Goal: Information Seeking & Learning: Understand process/instructions

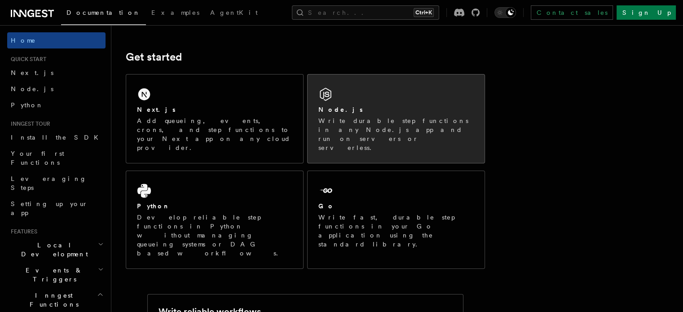
click at [358, 109] on div "Node.js" at bounding box center [395, 109] width 155 height 9
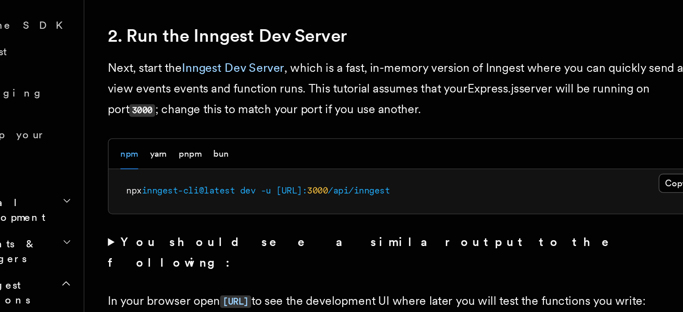
scroll to position [599, 0]
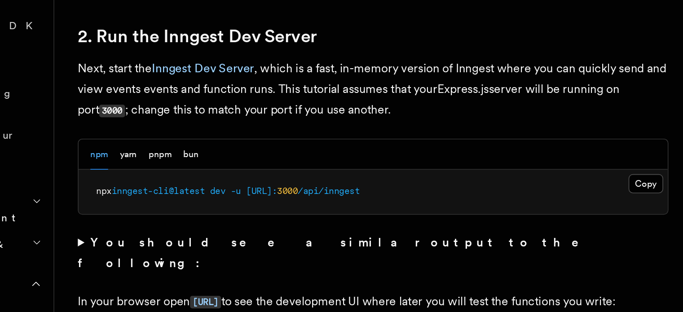
click at [172, 166] on p "Next, start the Inngest Dev Server , which is a fast, in-memory version of Inng…" at bounding box center [305, 176] width 359 height 38
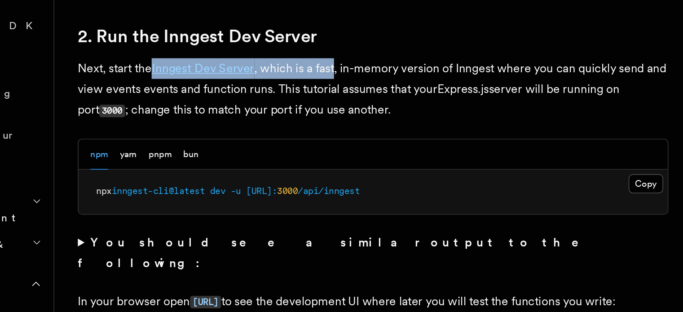
drag, startPoint x: 172, startPoint y: 166, endPoint x: 275, endPoint y: 160, distance: 103.4
click at [275, 160] on p "Next, start the Inngest Dev Server , which is a fast, in-memory version of Inng…" at bounding box center [305, 176] width 359 height 38
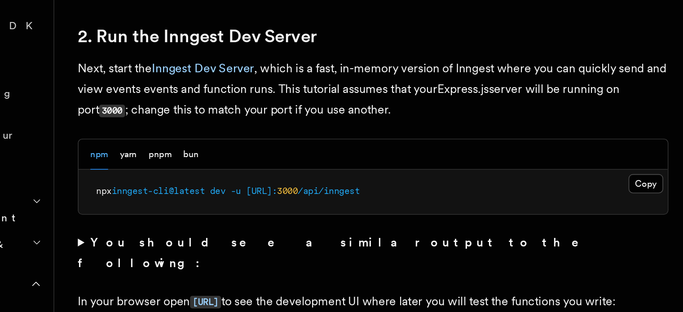
click at [318, 162] on p "Next, start the Inngest Dev Server , which is a fast, in-memory version of Inng…" at bounding box center [305, 176] width 359 height 38
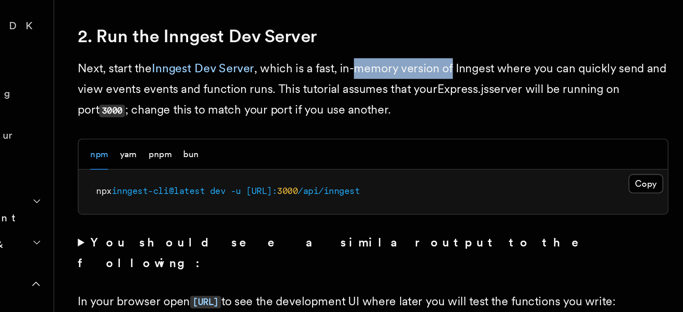
drag, startPoint x: 318, startPoint y: 162, endPoint x: 351, endPoint y: 167, distance: 33.1
click at [351, 167] on p "Next, start the Inngest Dev Server , which is a fast, in-memory version of Inng…" at bounding box center [305, 176] width 359 height 38
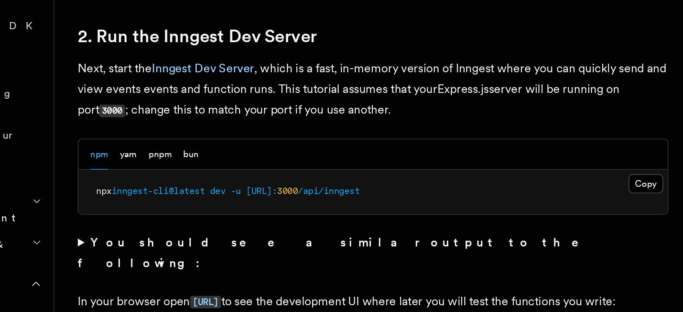
click at [178, 178] on p "Next, start the Inngest Dev Server , which is a fast, in-memory version of Inng…" at bounding box center [305, 176] width 359 height 38
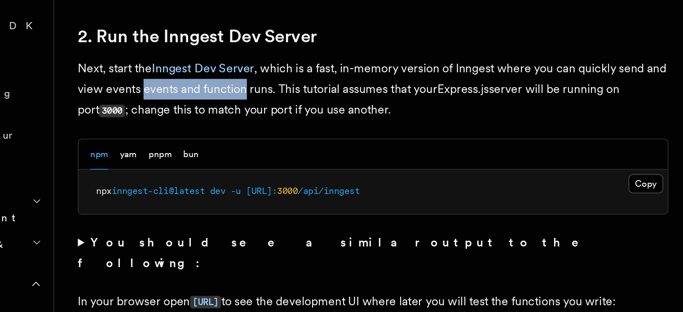
drag, startPoint x: 178, startPoint y: 178, endPoint x: 224, endPoint y: 177, distance: 45.8
click at [224, 177] on p "Next, start the Inngest Dev Server , which is a fast, in-memory version of Inng…" at bounding box center [305, 176] width 359 height 38
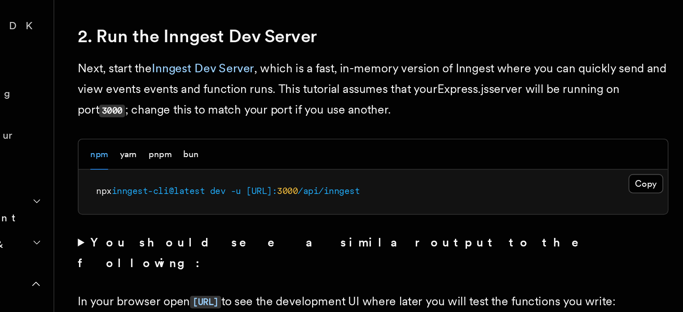
click at [268, 177] on p "Next, start the Inngest Dev Server , which is a fast, in-memory version of Inng…" at bounding box center [305, 176] width 359 height 38
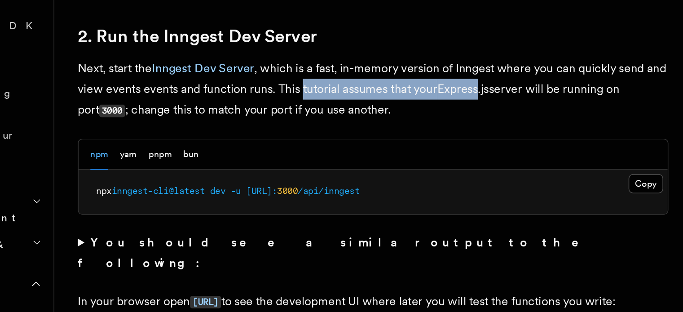
drag, startPoint x: 268, startPoint y: 177, endPoint x: 353, endPoint y: 179, distance: 84.9
click at [353, 179] on p "Next, start the Inngest Dev Server , which is a fast, in-memory version of Inng…" at bounding box center [305, 176] width 359 height 38
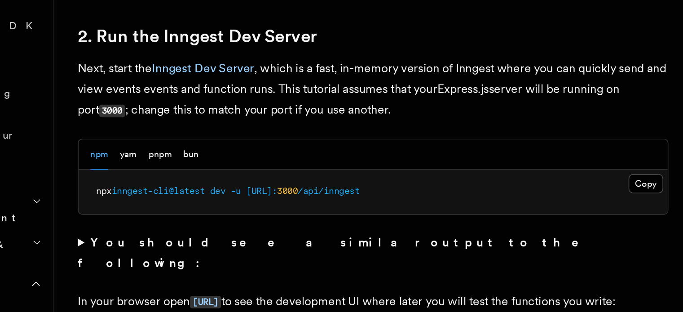
click at [389, 176] on p "Next, start the Inngest Dev Server , which is a fast, in-memory version of Inng…" at bounding box center [305, 176] width 359 height 38
drag, startPoint x: 389, startPoint y: 176, endPoint x: 415, endPoint y: 176, distance: 26.0
click at [415, 176] on p "Next, start the Inngest Dev Server , which is a fast, in-memory version of Inng…" at bounding box center [305, 176] width 359 height 38
click at [185, 195] on p "Next, start the Inngest Dev Server , which is a fast, in-memory version of Inng…" at bounding box center [305, 176] width 359 height 38
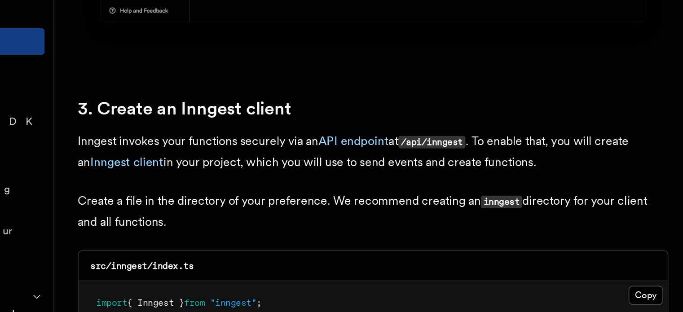
scroll to position [1057, 0]
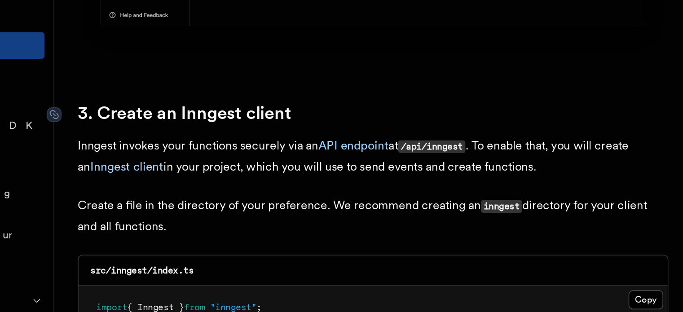
click at [197, 132] on link "3. Create an Inngest client" at bounding box center [191, 129] width 130 height 13
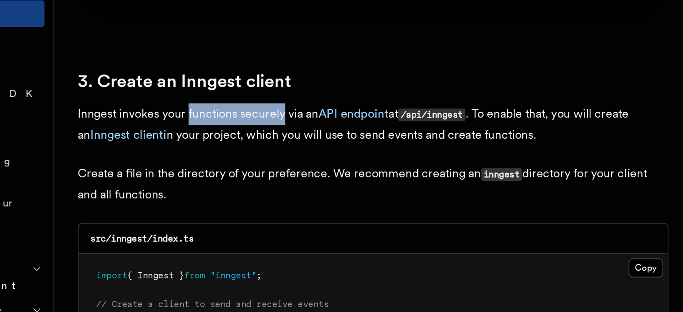
drag, startPoint x: 197, startPoint y: 132, endPoint x: 228, endPoint y: 152, distance: 37.1
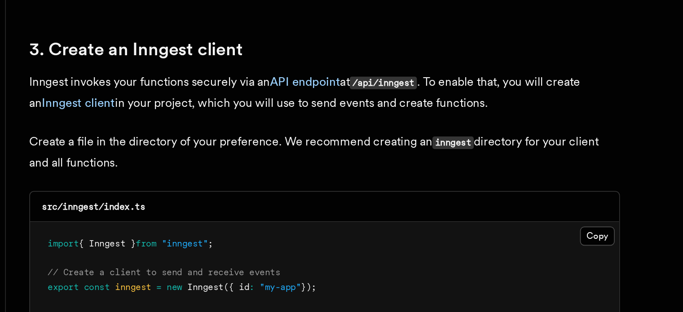
click at [335, 150] on code "/api/inngest" at bounding box center [341, 150] width 41 height 8
click at [175, 163] on p "Inngest invokes your functions securely via an API endpoint at /api/inngest . T…" at bounding box center [305, 156] width 359 height 26
drag, startPoint x: 175, startPoint y: 163, endPoint x: 198, endPoint y: 164, distance: 23.8
click at [198, 164] on p "Inngest invokes your functions securely via an API endpoint at /api/inngest . T…" at bounding box center [305, 156] width 359 height 26
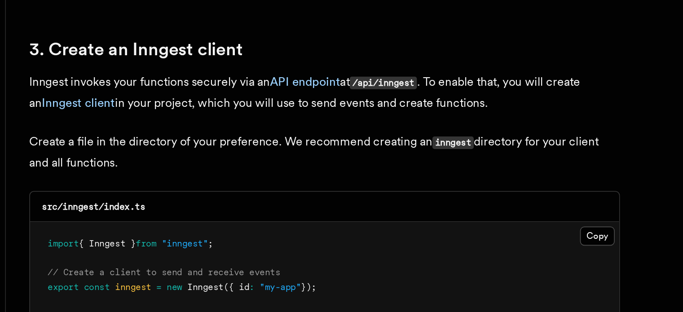
click at [219, 163] on p "Inngest invokes your functions securely via an API endpoint at /api/inngest . T…" at bounding box center [305, 156] width 359 height 26
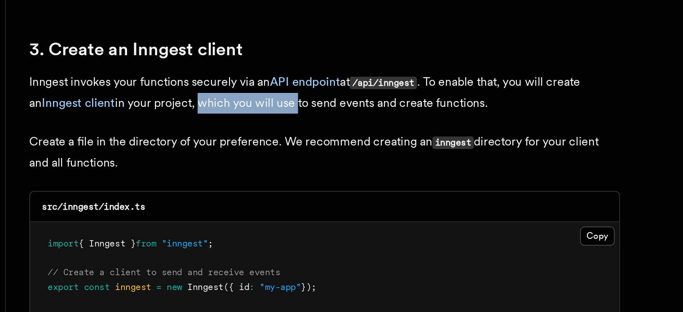
drag, startPoint x: 219, startPoint y: 163, endPoint x: 271, endPoint y: 163, distance: 52.1
click at [271, 163] on p "Inngest invokes your functions securely via an API endpoint at /api/inngest . T…" at bounding box center [305, 156] width 359 height 26
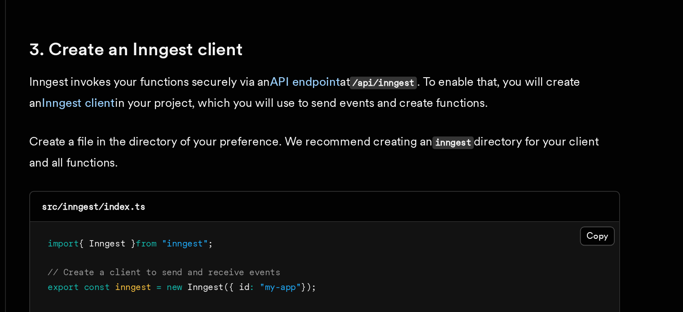
click at [303, 160] on p "Inngest invokes your functions securely via an API endpoint at /api/inngest . T…" at bounding box center [305, 156] width 359 height 26
click at [306, 161] on p "Inngest invokes your functions securely via an API endpoint at /api/inngest . T…" at bounding box center [305, 156] width 359 height 26
click at [300, 150] on link "API endpoint" at bounding box center [293, 149] width 43 height 9
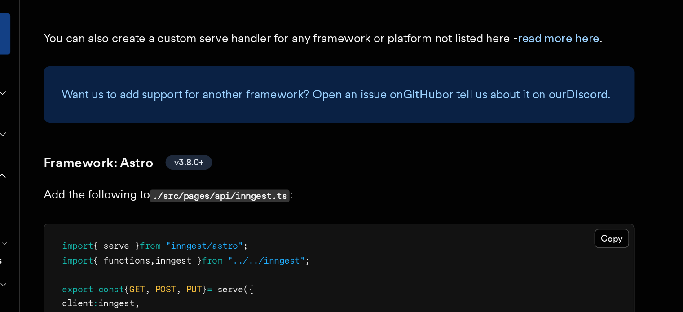
scroll to position [604, 0]
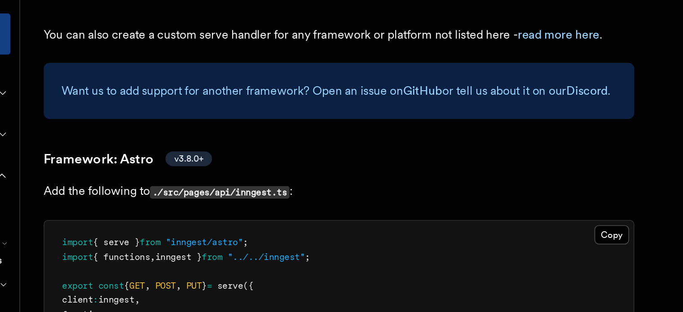
click at [228, 235] on code "./src/pages/api/inngest.ts" at bounding box center [232, 239] width 85 height 8
drag, startPoint x: 228, startPoint y: 198, endPoint x: 250, endPoint y: 202, distance: 22.7
click at [250, 235] on code "./src/pages/api/inngest.ts" at bounding box center [232, 239] width 85 height 8
click at [304, 232] on p "Add the following to ./src/pages/api/inngest.ts :" at bounding box center [305, 238] width 359 height 13
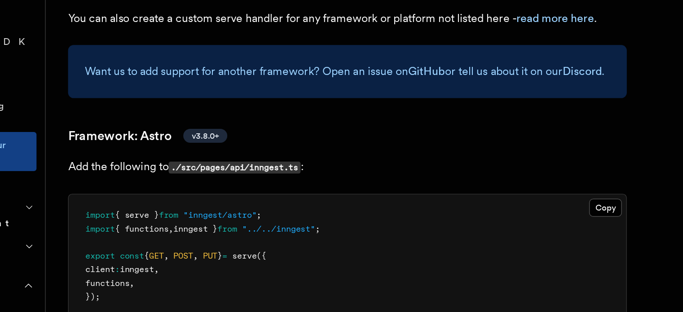
scroll to position [690, 0]
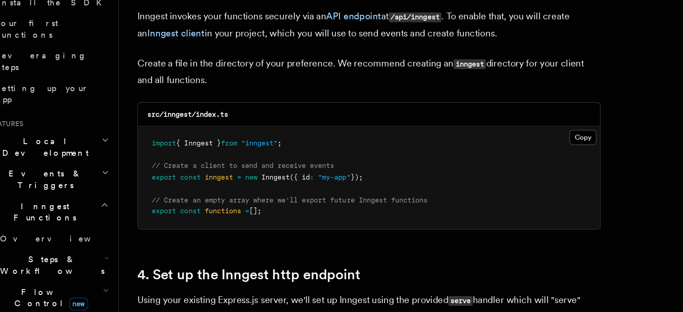
scroll to position [1124, 0]
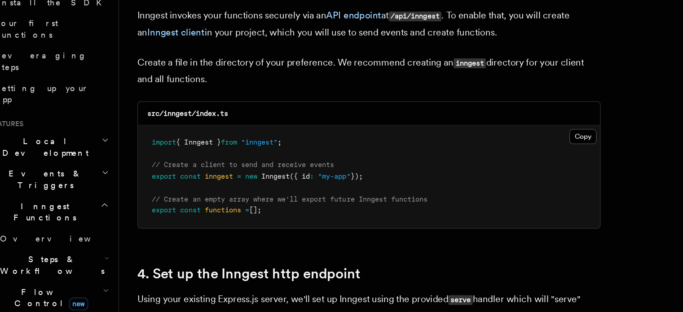
click at [148, 155] on code "src/inngest/index.ts" at bounding box center [164, 158] width 63 height 6
drag, startPoint x: 148, startPoint y: 155, endPoint x: 152, endPoint y: 156, distance: 4.6
click at [152, 156] on code "src/inngest/index.ts" at bounding box center [164, 158] width 63 height 6
click at [185, 117] on p "Create a file in the directory of your preference. We recommend creating an inn…" at bounding box center [305, 125] width 359 height 26
drag, startPoint x: 185, startPoint y: 117, endPoint x: 234, endPoint y: 115, distance: 49.0
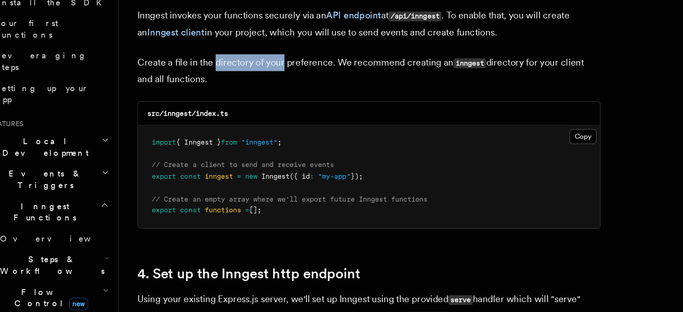
click at [234, 115] on p "Create a file in the directory of your preference. We recommend creating an inn…" at bounding box center [305, 125] width 359 height 26
click at [272, 114] on p "Create a file in the directory of your preference. We recommend creating an inn…" at bounding box center [305, 125] width 359 height 26
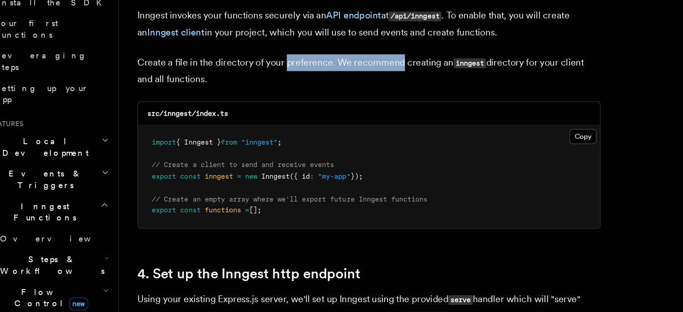
drag, startPoint x: 272, startPoint y: 114, endPoint x: 323, endPoint y: 107, distance: 52.1
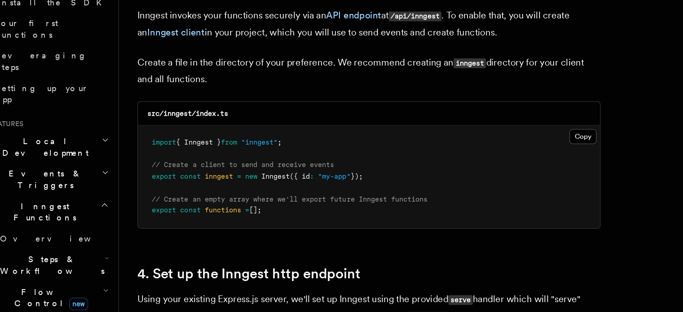
click at [371, 116] on code "inngest" at bounding box center [383, 119] width 25 height 8
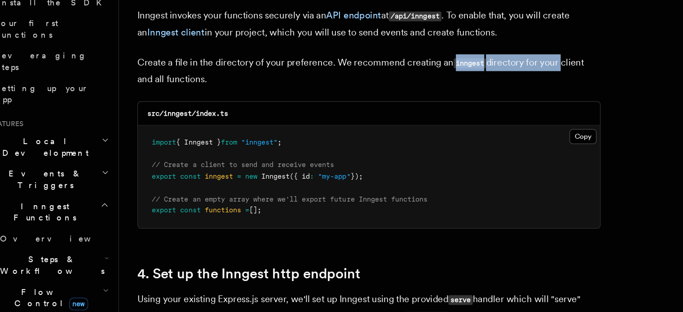
drag, startPoint x: 369, startPoint y: 116, endPoint x: 465, endPoint y: 116, distance: 95.2
click at [465, 116] on p "Create a file in the directory of your preference. We recommend creating an inn…" at bounding box center [305, 125] width 359 height 26
drag, startPoint x: 172, startPoint y: 134, endPoint x: 150, endPoint y: 126, distance: 22.9
click at [150, 126] on p "Create a file in the directory of your preference. We recommend creating an inn…" at bounding box center [305, 125] width 359 height 26
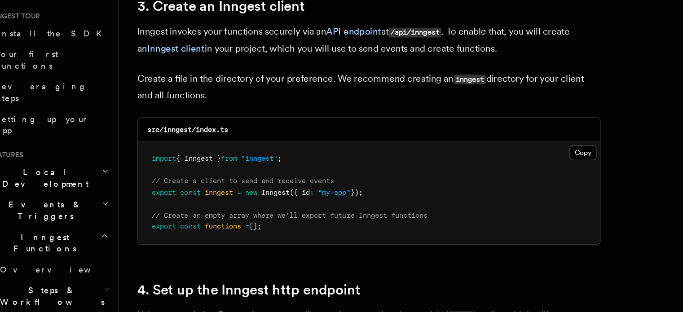
scroll to position [1136, 0]
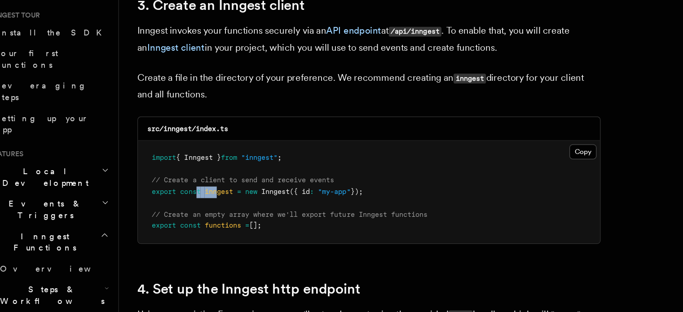
drag, startPoint x: 174, startPoint y: 193, endPoint x: 191, endPoint y: 192, distance: 17.1
click at [191, 192] on pre "import { Inngest } from "inngest" ; // Create a client to send and receive even…" at bounding box center [305, 195] width 358 height 79
drag, startPoint x: 224, startPoint y: 193, endPoint x: 256, endPoint y: 194, distance: 31.9
click at [256, 194] on span "export const inngest = new Inngest ({ id : "my-app" });" at bounding box center [218, 195] width 163 height 6
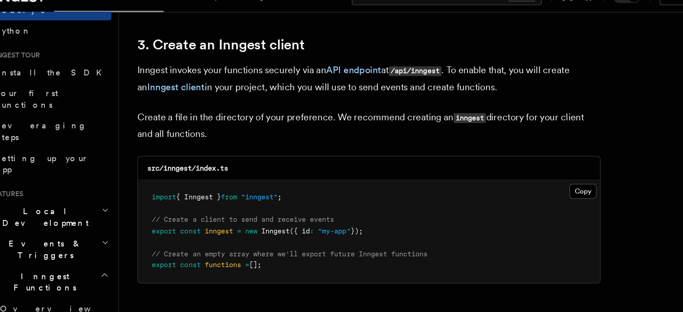
click at [184, 108] on p "Create a file in the directory of your preference. We recommend creating an inn…" at bounding box center [305, 114] width 359 height 26
drag, startPoint x: 184, startPoint y: 108, endPoint x: 274, endPoint y: 107, distance: 89.3
click at [274, 107] on p "Create a file in the directory of your preference. We recommend creating an inn…" at bounding box center [305, 114] width 359 height 26
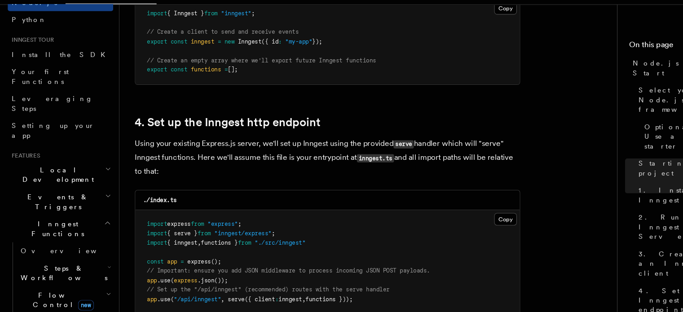
scroll to position [1272, 0]
click at [202, 139] on link "4. Set up the Inngest http endpoint" at bounding box center [212, 134] width 173 height 13
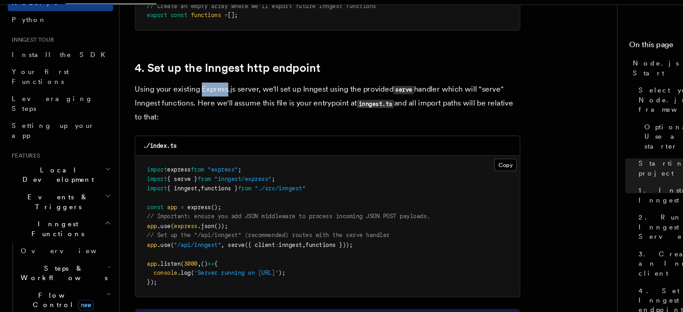
scroll to position [1336, 0]
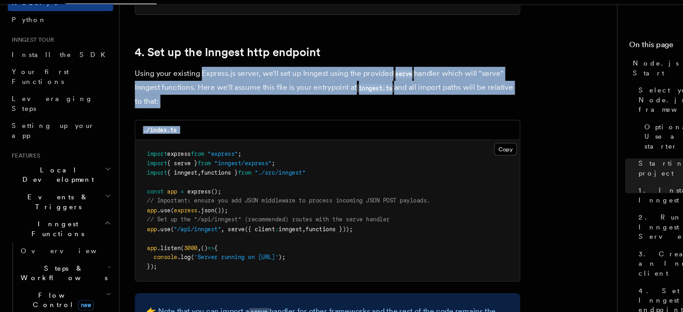
drag, startPoint x: 202, startPoint y: 139, endPoint x: 255, endPoint y: 141, distance: 53.0
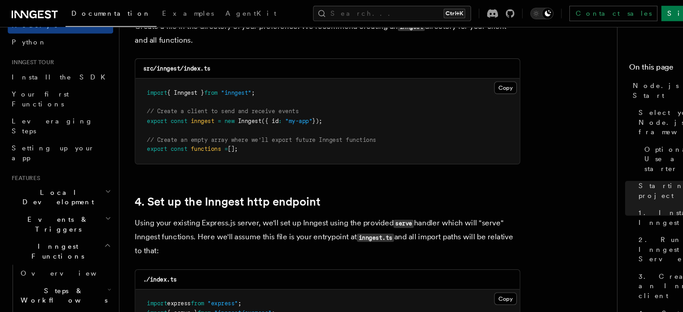
scroll to position [1217, 0]
click at [180, 62] on code "src/inngest/index.ts" at bounding box center [164, 64] width 63 height 6
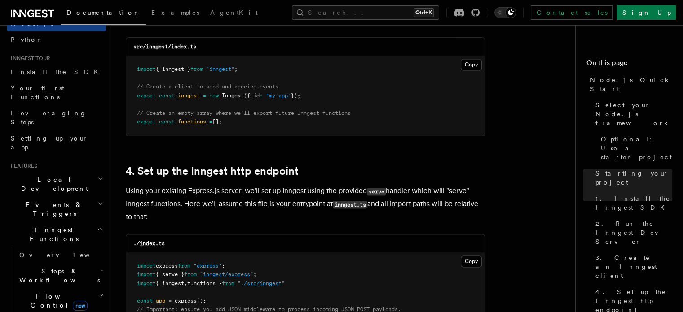
scroll to position [1235, 0]
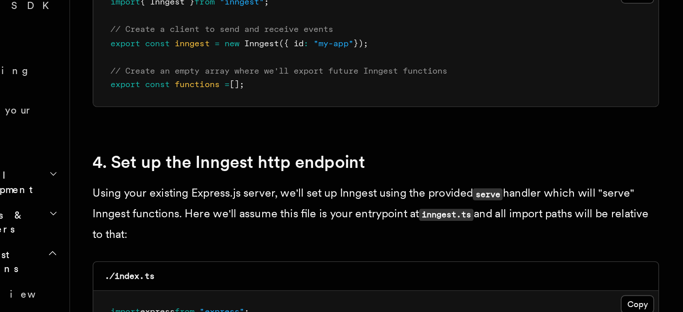
click at [160, 196] on p "Using your existing Express.js server, we'll set up Inngest using the provided …" at bounding box center [305, 203] width 359 height 39
drag, startPoint x: 160, startPoint y: 196, endPoint x: 187, endPoint y: 192, distance: 27.7
click at [187, 192] on p "Using your existing Express.js server, we'll set up Inngest using the provided …" at bounding box center [305, 203] width 359 height 39
click at [231, 189] on p "Using your existing Express.js server, we'll set up Inngest using the provided …" at bounding box center [305, 203] width 359 height 39
drag, startPoint x: 231, startPoint y: 189, endPoint x: 211, endPoint y: 190, distance: 20.7
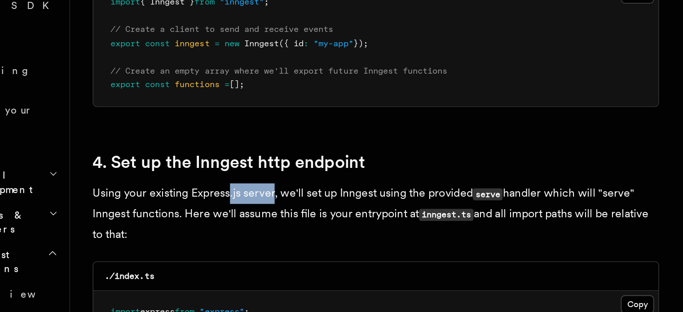
click at [211, 190] on p "Using your existing Express.js server, we'll set up Inngest using the provided …" at bounding box center [305, 203] width 359 height 39
click at [275, 188] on p "Using your existing Express.js server, we'll set up Inngest using the provided …" at bounding box center [305, 203] width 359 height 39
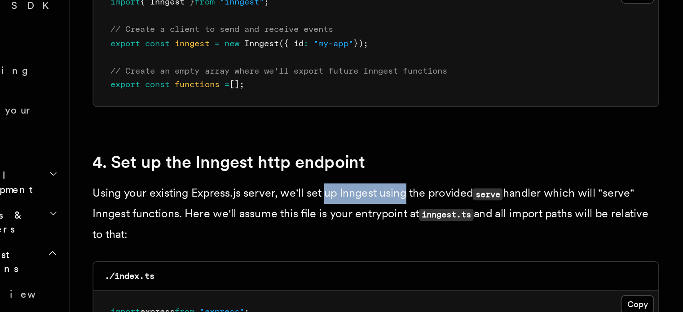
drag, startPoint x: 275, startPoint y: 188, endPoint x: 317, endPoint y: 189, distance: 42.2
click at [317, 189] on p "Using your existing Express.js server, we'll set up Inngest using the provided …" at bounding box center [305, 203] width 359 height 39
click at [338, 189] on p "Using your existing Express.js server, we'll set up Inngest using the provided …" at bounding box center [305, 203] width 359 height 39
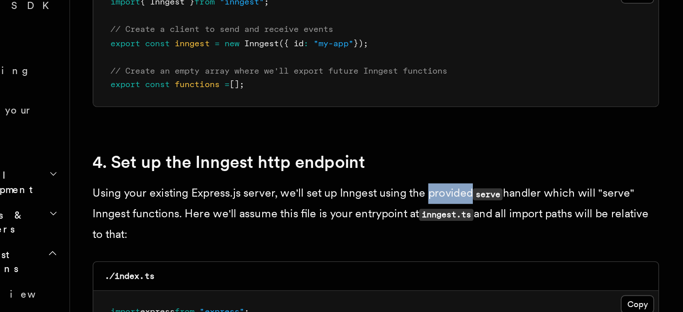
drag, startPoint x: 338, startPoint y: 189, endPoint x: 364, endPoint y: 189, distance: 26.1
click at [364, 189] on p "Using your existing Express.js server, we'll set up Inngest using the provided …" at bounding box center [305, 203] width 359 height 39
click at [394, 188] on p "Using your existing Express.js server, we'll set up Inngest using the provided …" at bounding box center [305, 203] width 359 height 39
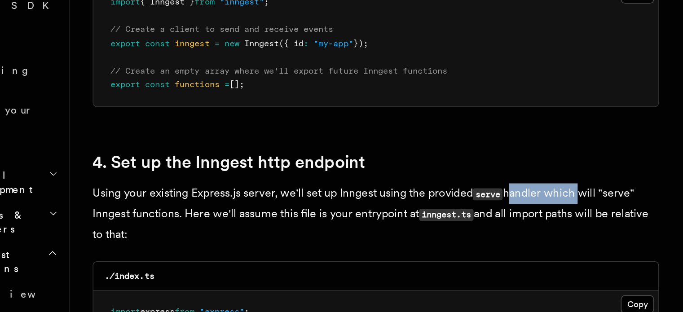
drag, startPoint x: 394, startPoint y: 188, endPoint x: 437, endPoint y: 188, distance: 43.5
click at [437, 188] on p "Using your existing Express.js server, we'll set up Inngest using the provided …" at bounding box center [305, 203] width 359 height 39
click at [162, 201] on p "Using your existing Express.js server, we'll set up Inngest using the provided …" at bounding box center [305, 203] width 359 height 39
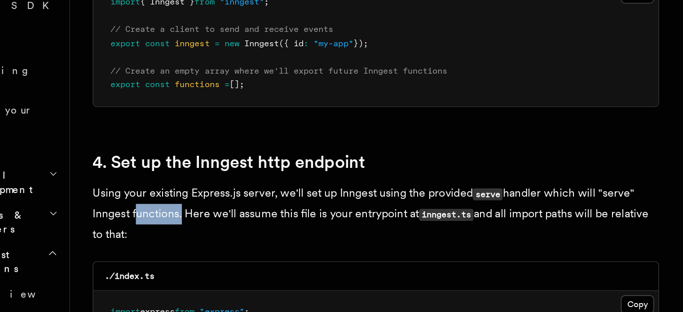
click at [167, 201] on p "Using your existing Express.js server, we'll set up Inngest using the provided …" at bounding box center [305, 203] width 359 height 39
click at [208, 203] on p "Using your existing Express.js server, we'll set up Inngest using the provided …" at bounding box center [305, 203] width 359 height 39
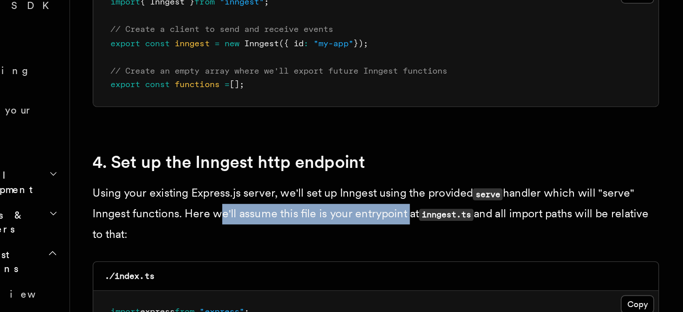
drag, startPoint x: 208, startPoint y: 203, endPoint x: 304, endPoint y: 208, distance: 95.7
click at [304, 208] on p "Using your existing Express.js server, we'll set up Inngest using the provided …" at bounding box center [305, 203] width 359 height 39
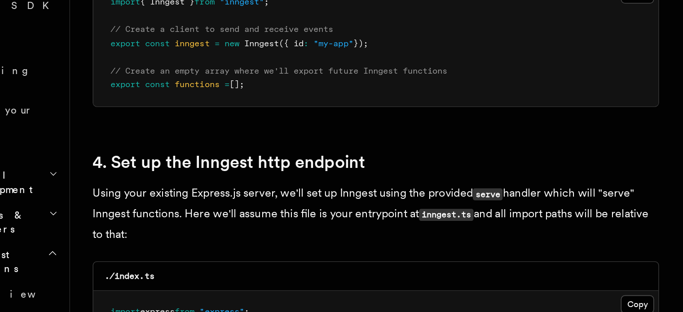
click at [332, 202] on p "Using your existing Express.js server, we'll set up Inngest using the provided …" at bounding box center [305, 203] width 359 height 39
drag, startPoint x: 332, startPoint y: 202, endPoint x: 370, endPoint y: 204, distance: 38.2
click at [370, 204] on p "Using your existing Express.js server, we'll set up Inngest using the provided …" at bounding box center [305, 203] width 359 height 39
click at [394, 206] on p "Using your existing Express.js server, we'll set up Inngest using the provided …" at bounding box center [305, 203] width 359 height 39
drag, startPoint x: 394, startPoint y: 206, endPoint x: 412, endPoint y: 206, distance: 17.5
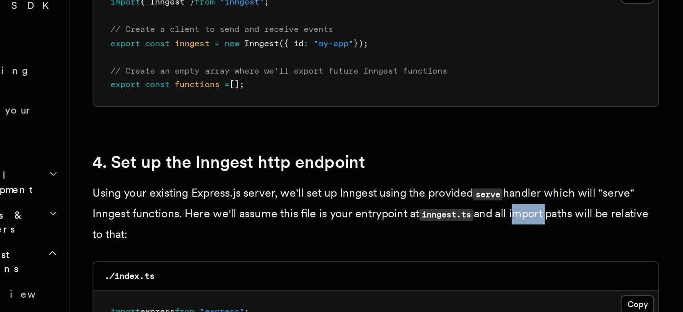
click at [412, 206] on p "Using your existing Express.js server, we'll set up Inngest using the provided …" at bounding box center [305, 203] width 359 height 39
drag, startPoint x: 412, startPoint y: 206, endPoint x: 443, endPoint y: 206, distance: 31.0
click at [443, 206] on p "Using your existing Express.js server, we'll set up Inngest using the provided …" at bounding box center [305, 203] width 359 height 39
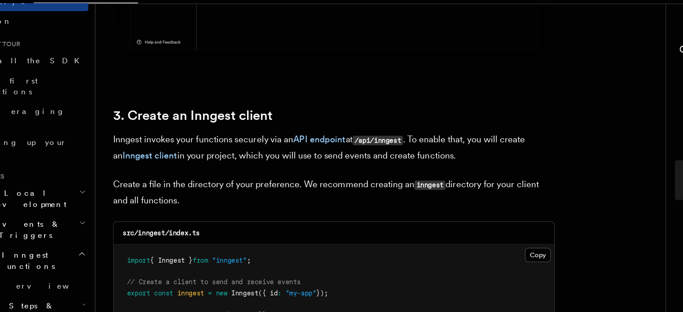
scroll to position [1070, 0]
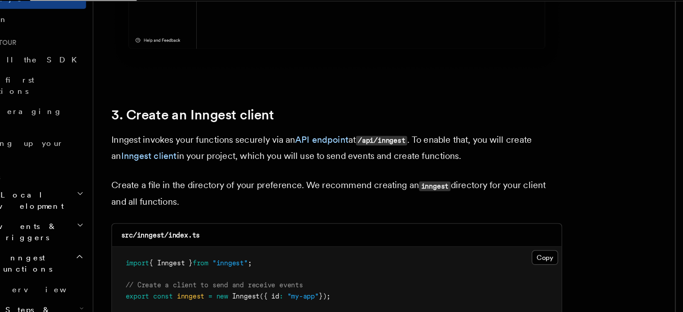
click at [154, 136] on p "Inngest invokes your functions securely via an API endpoint at /api/inngest . T…" at bounding box center [305, 143] width 359 height 26
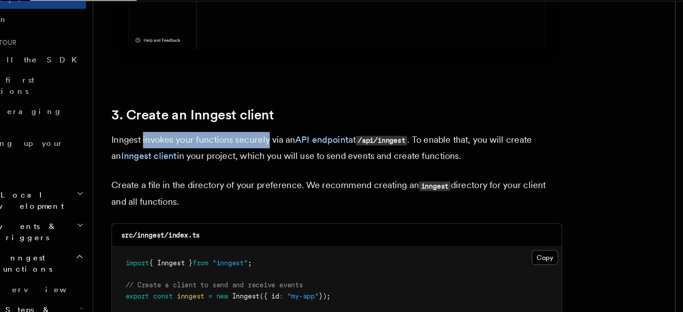
drag, startPoint x: 154, startPoint y: 136, endPoint x: 226, endPoint y: 137, distance: 71.8
click at [226, 137] on p "Inngest invokes your functions securely via an API endpoint at /api/inngest . T…" at bounding box center [305, 143] width 359 height 26
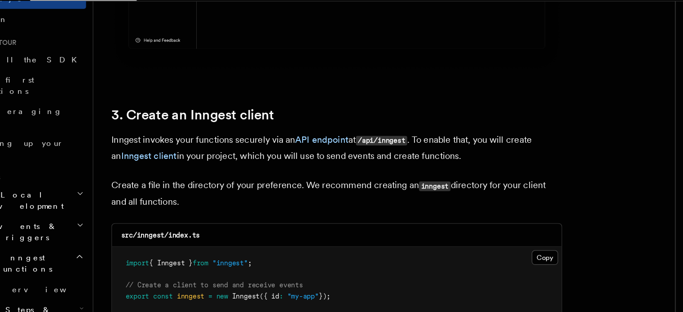
click at [254, 135] on p "Inngest invokes your functions securely via an API endpoint at /api/inngest . T…" at bounding box center [305, 143] width 359 height 26
drag, startPoint x: 254, startPoint y: 135, endPoint x: 206, endPoint y: 138, distance: 48.1
click at [206, 138] on p "Inngest invokes your functions securely via an API endpoint at /api/inngest . T…" at bounding box center [305, 143] width 359 height 26
click at [195, 149] on p "Inngest invokes your functions securely via an API endpoint at /api/inngest . T…" at bounding box center [305, 143] width 359 height 26
drag, startPoint x: 195, startPoint y: 149, endPoint x: 212, endPoint y: 150, distance: 17.1
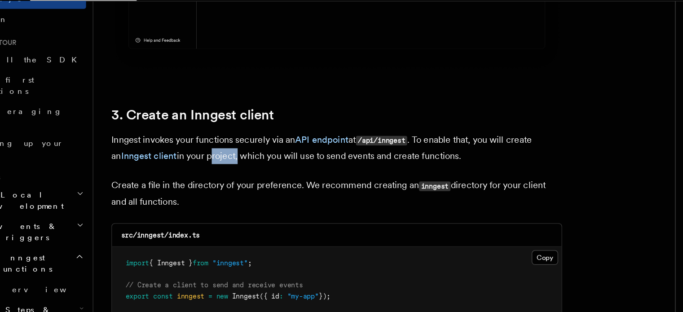
click at [212, 150] on p "Inngest invokes your functions securely via an API endpoint at /api/inngest . T…" at bounding box center [305, 143] width 359 height 26
click at [229, 150] on p "Inngest invokes your functions securely via an API endpoint at /api/inngest . T…" at bounding box center [305, 143] width 359 height 26
click at [383, 135] on p "Inngest invokes your functions securely via an API endpoint at /api/inngest . T…" at bounding box center [305, 143] width 359 height 26
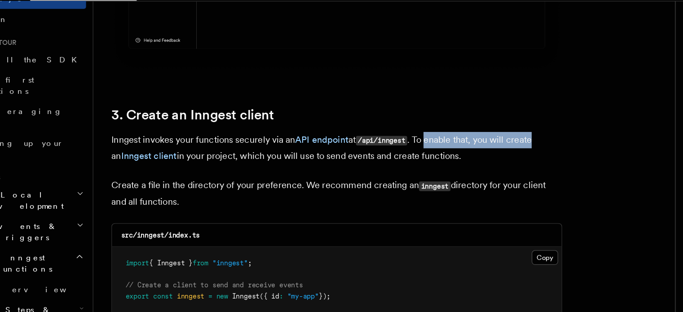
drag, startPoint x: 383, startPoint y: 135, endPoint x: 458, endPoint y: 129, distance: 75.2
click at [329, 136] on code "/api/inngest" at bounding box center [341, 137] width 41 height 8
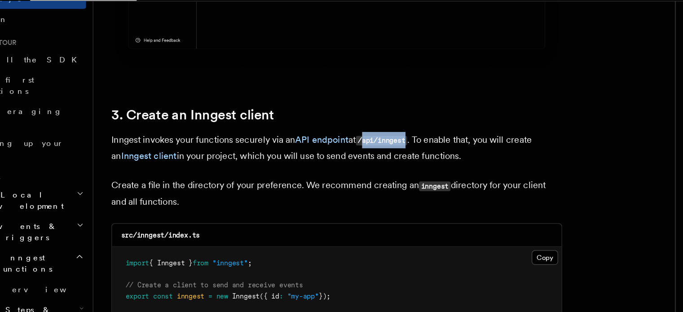
drag, startPoint x: 329, startPoint y: 136, endPoint x: 353, endPoint y: 136, distance: 24.3
click at [353, 136] on code "/api/inngest" at bounding box center [341, 137] width 41 height 8
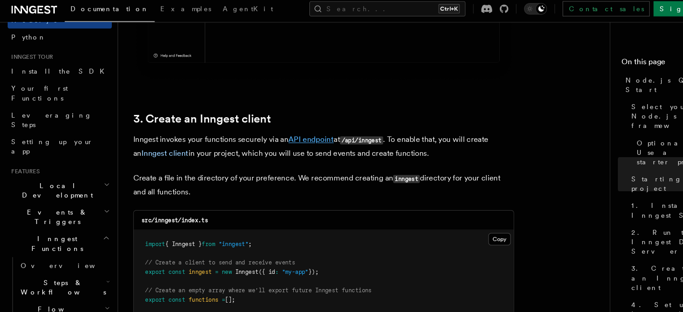
scroll to position [1067, 0]
